Goal: Find specific page/section: Find specific page/section

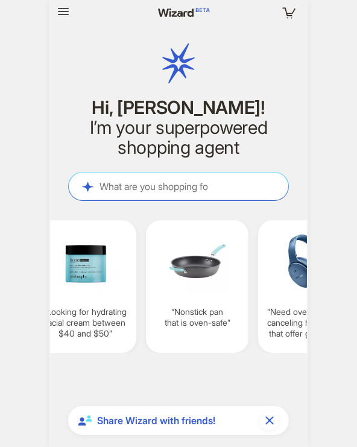
scroll to position [2900, 0]
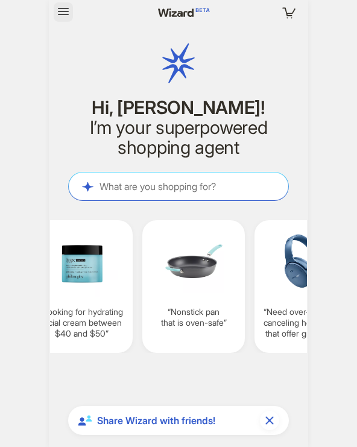
click at [63, 7] on icon "button" at bounding box center [63, 11] width 14 height 14
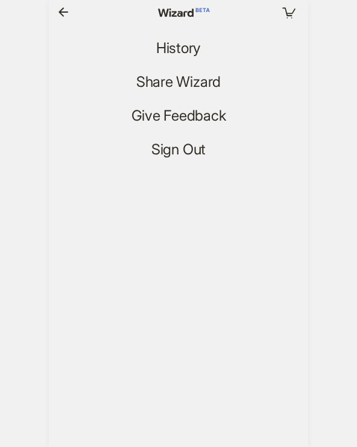
click at [179, 33] on div "Your cart is empty History Share Wizard Give Feedback Sign Out" at bounding box center [179, 79] width 260 height 159
click at [179, 46] on span "History" at bounding box center [178, 49] width 45 height 18
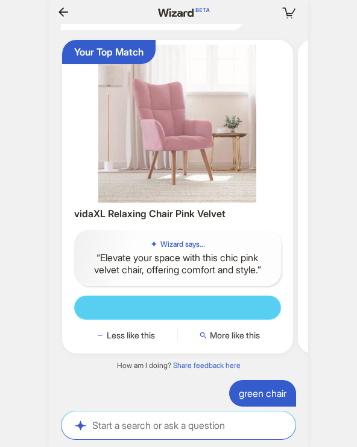
scroll to position [2970, 0]
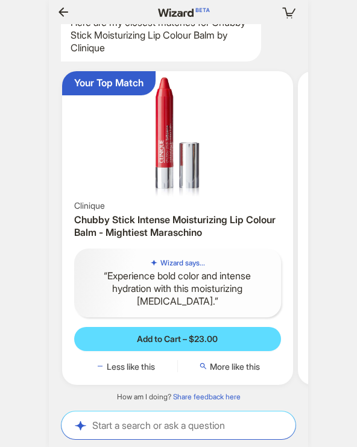
scroll to position [0, 1187]
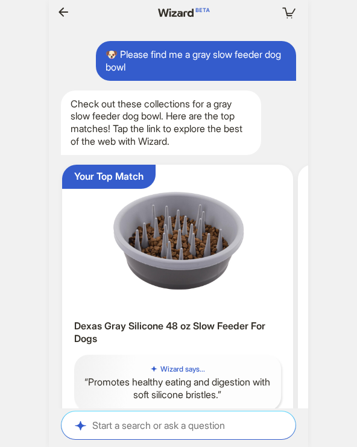
scroll to position [0, 1460]
